Goal: Task Accomplishment & Management: Use online tool/utility

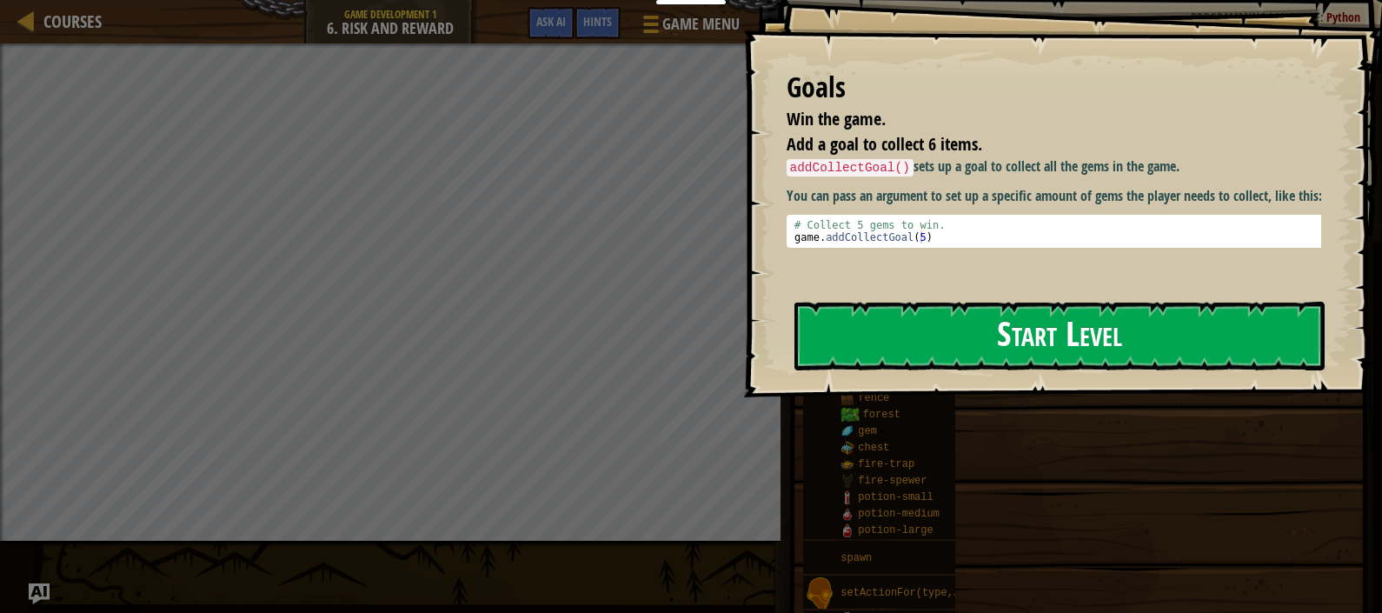
click at [1195, 323] on button "Start Level" at bounding box center [1060, 336] width 530 height 69
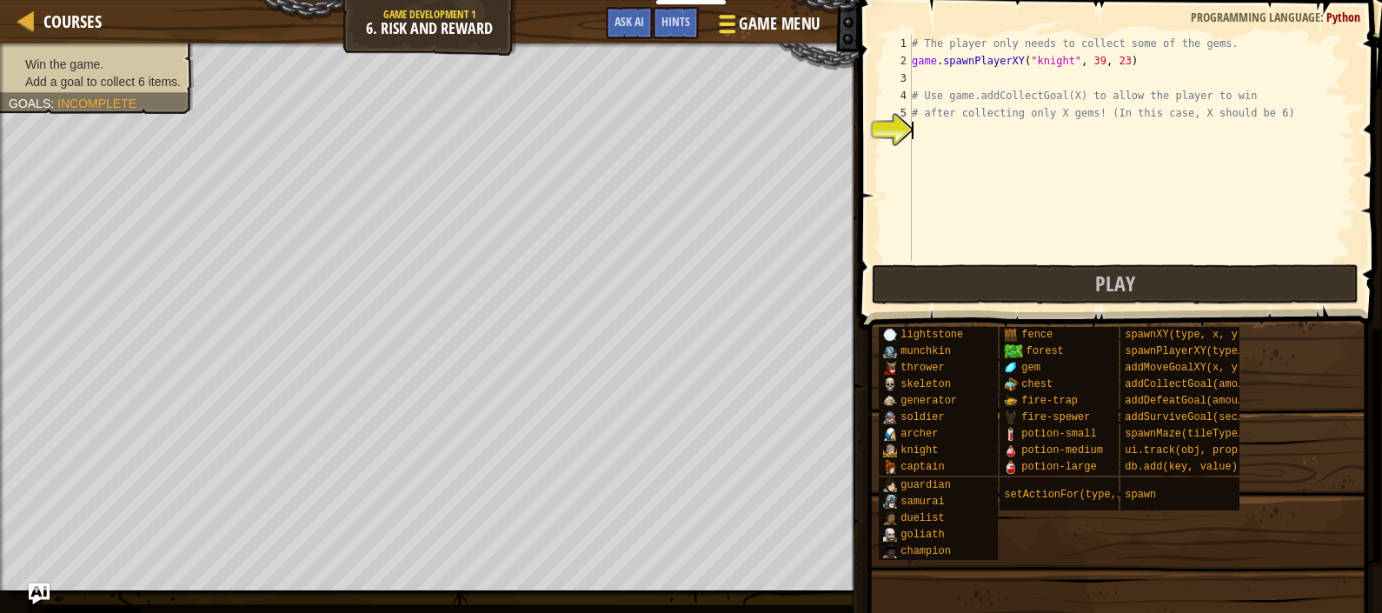
click at [749, 15] on span "Game Menu" at bounding box center [779, 23] width 81 height 23
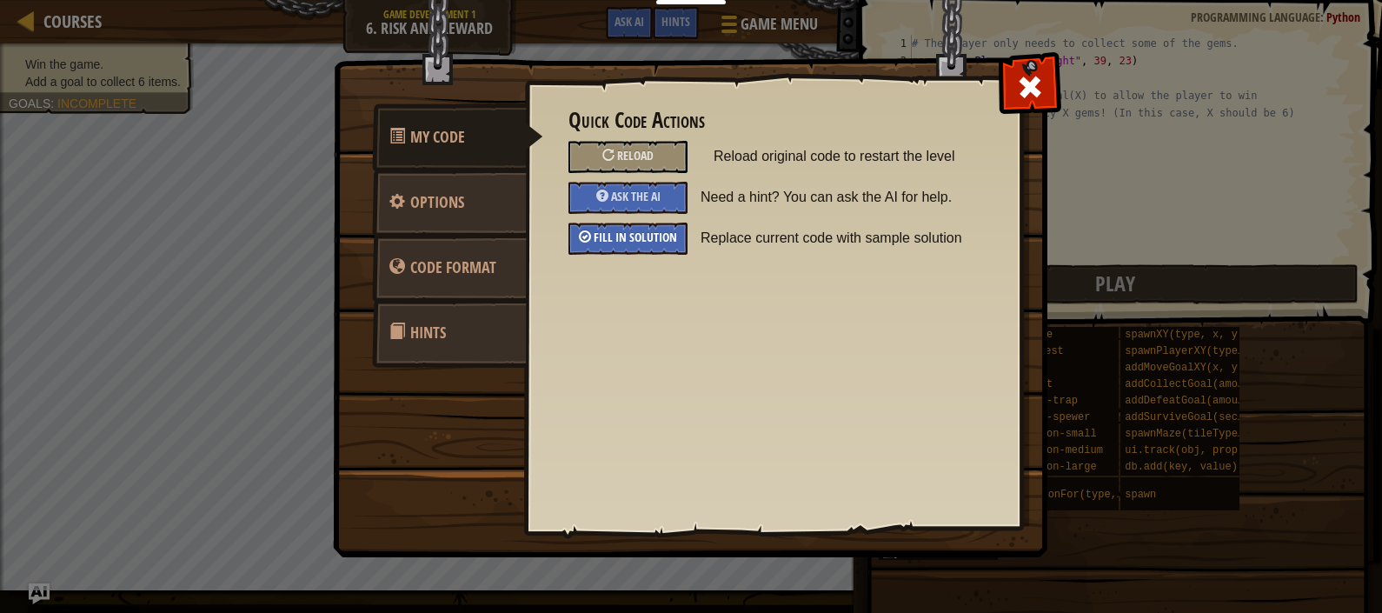
click at [639, 225] on div "Fill in solution" at bounding box center [628, 239] width 119 height 32
click at [1033, 89] on span at bounding box center [1030, 87] width 28 height 28
type textarea "game.addCollectGoal(6)"
